Goal: Task Accomplishment & Management: Manage account settings

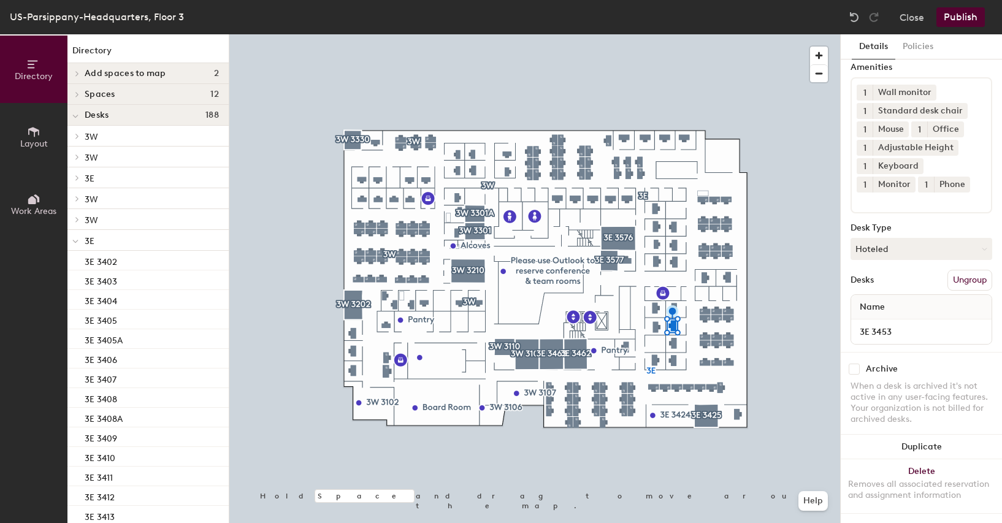
scroll to position [54, 0]
click at [894, 238] on button "Hoteled" at bounding box center [922, 249] width 142 height 22
click at [890, 278] on div "Assigned" at bounding box center [912, 287] width 123 height 18
click at [964, 16] on button "Publish" at bounding box center [961, 17] width 48 height 20
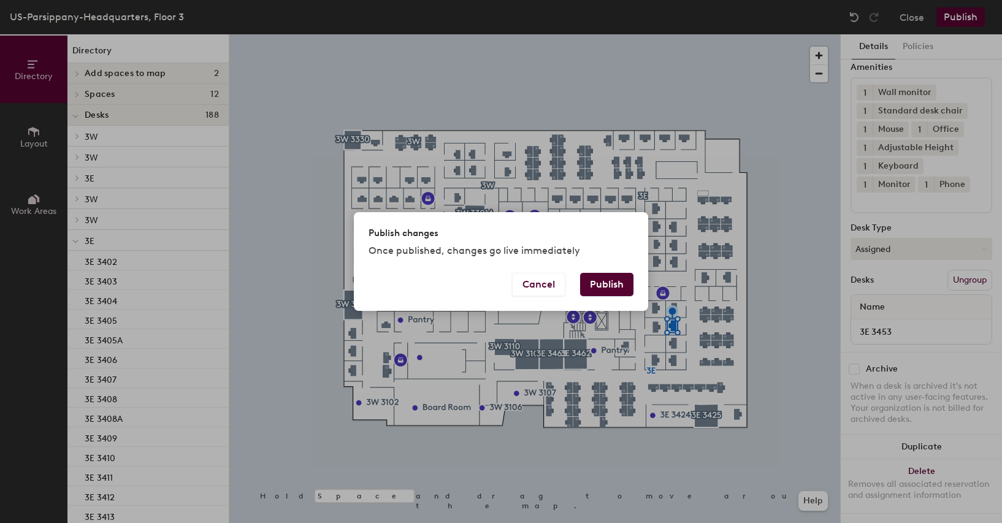
click at [611, 277] on button "Publish" at bounding box center [606, 284] width 53 height 23
